Goal: Transaction & Acquisition: Purchase product/service

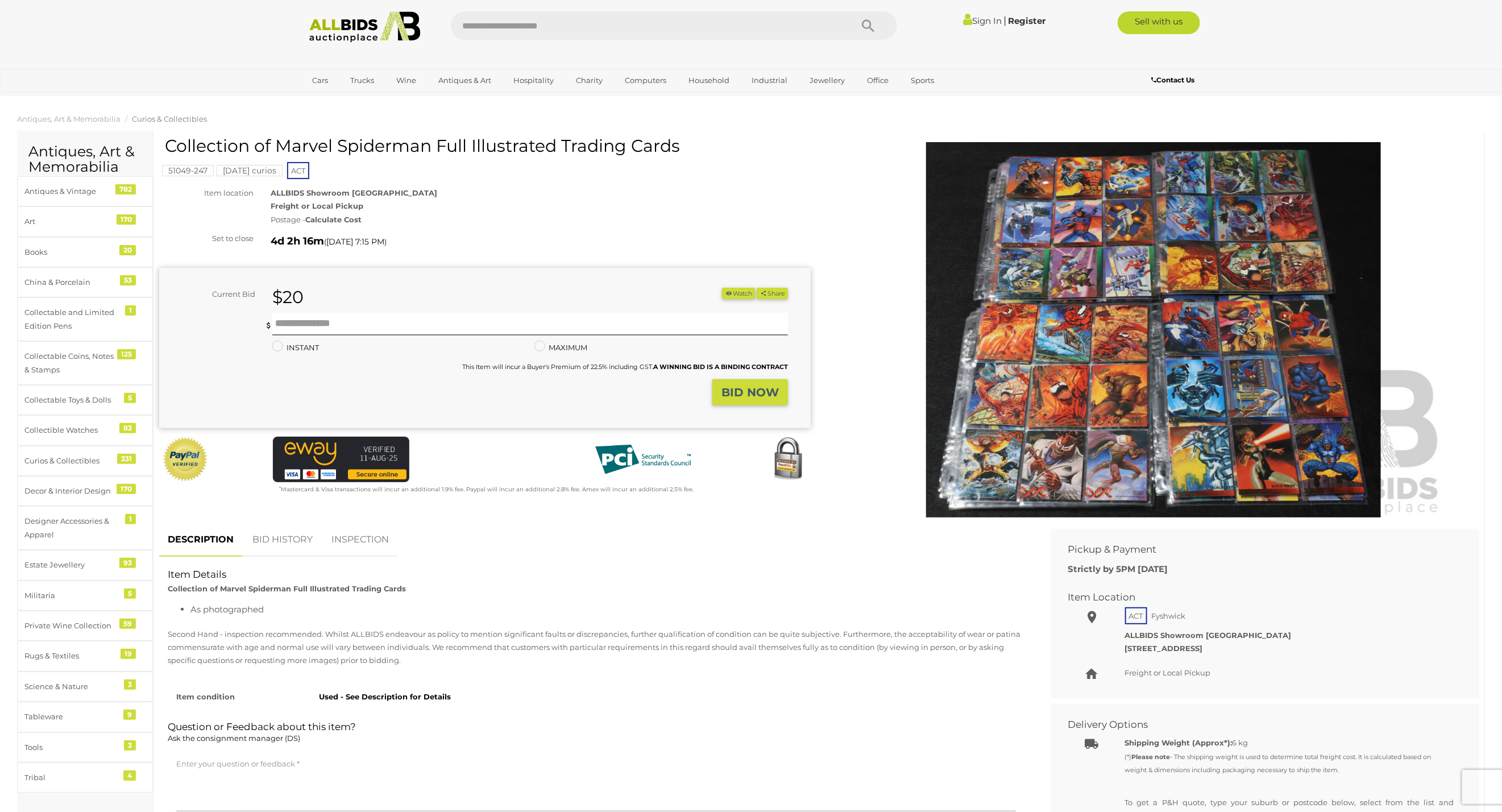
click at [513, 24] on input "text" at bounding box center [645, 25] width 390 height 29
type input "**********"
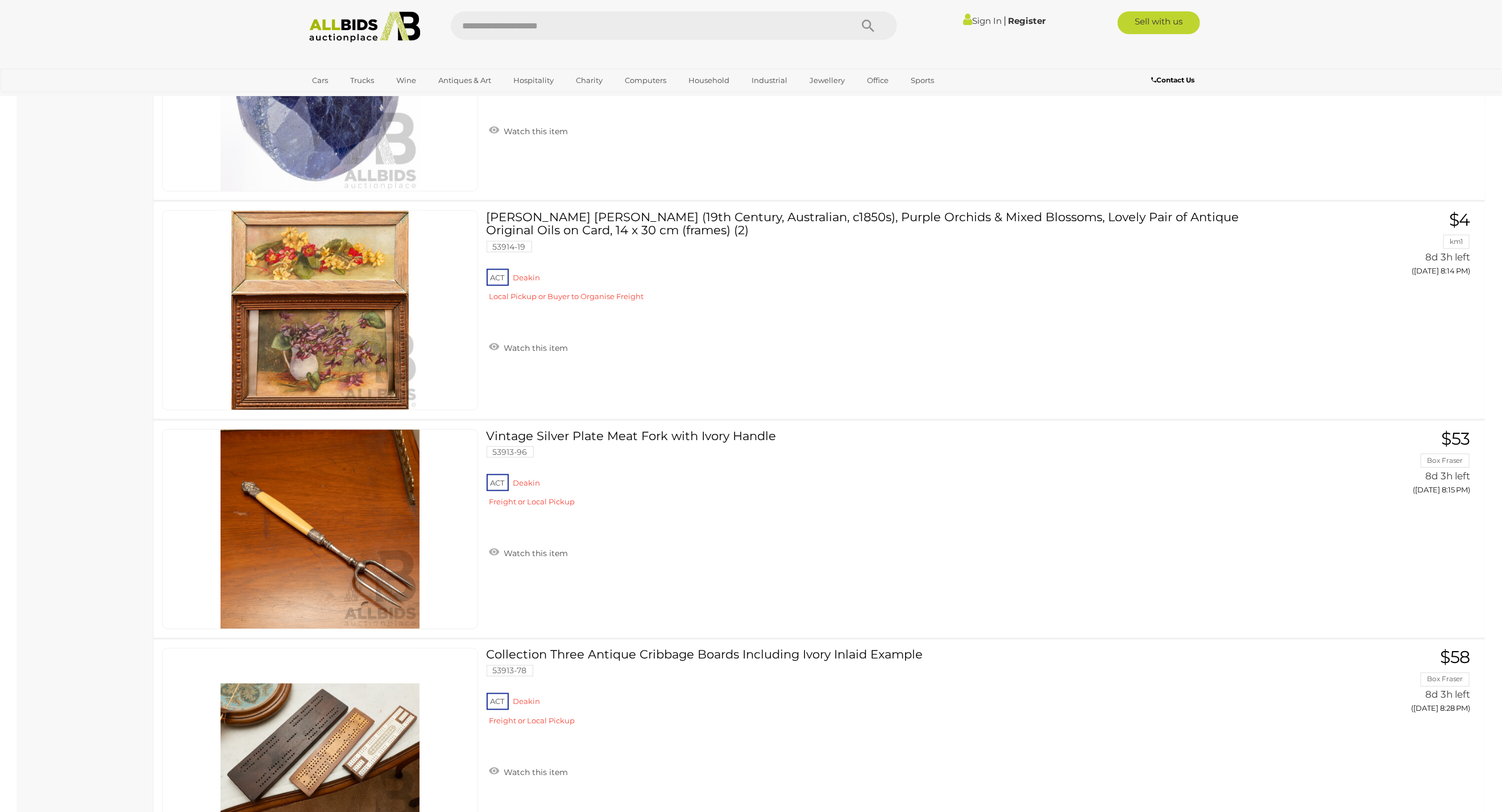
scroll to position [9864, 0]
